Goal: Transaction & Acquisition: Book appointment/travel/reservation

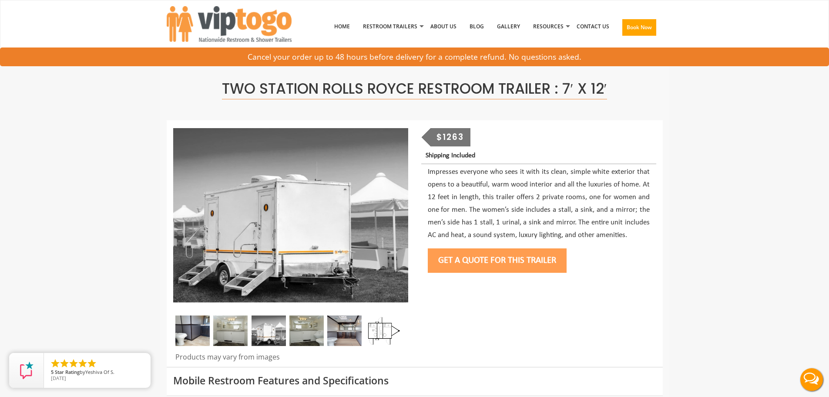
click at [525, 264] on button "Get a Quote for this Trailer" at bounding box center [497, 260] width 139 height 24
